Goal: Task Accomplishment & Management: Use online tool/utility

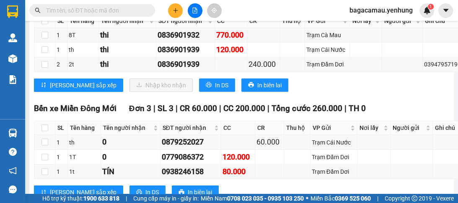
click at [40, 0] on html "Kết quả tìm kiếm ( 0 ) Bộ lọc No Data bagacamau.yenhung 1 Quản Lý Quản lý khách…" at bounding box center [229, 101] width 458 height 203
click at [172, 10] on icon "plus" at bounding box center [175, 11] width 6 height 6
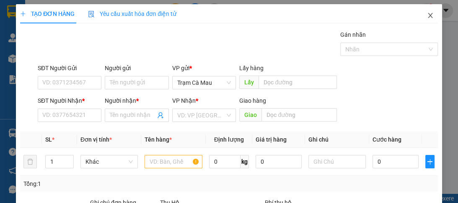
drag, startPoint x: 172, startPoint y: 10, endPoint x: 424, endPoint y: 16, distance: 251.3
click at [427, 16] on icon "close" at bounding box center [430, 15] width 7 height 7
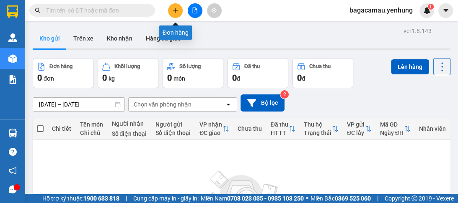
click at [175, 12] on icon "plus" at bounding box center [175, 11] width 6 height 6
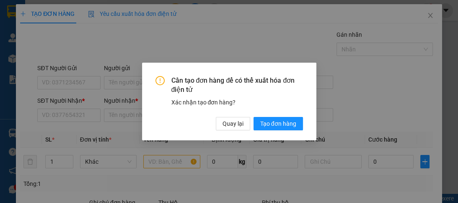
click at [424, 15] on div "Cần tạo đơn hàng để có thể xuất hóa đơn điện tử Xác nhận tạo đơn hàng? Quay lại…" at bounding box center [229, 101] width 458 height 203
click at [268, 124] on span "Tạo đơn hàng" at bounding box center [278, 123] width 36 height 9
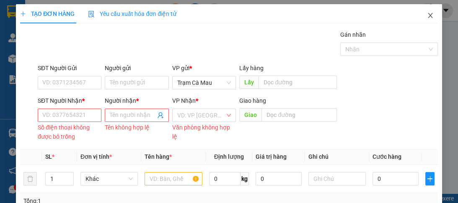
click at [427, 15] on icon "close" at bounding box center [430, 15] width 7 height 7
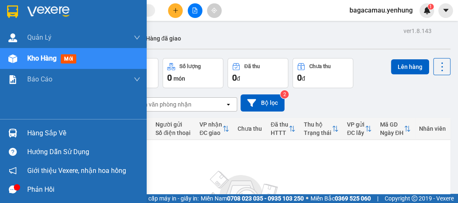
click at [11, 60] on img at bounding box center [12, 58] width 9 height 9
